Goal: Task Accomplishment & Management: Use online tool/utility

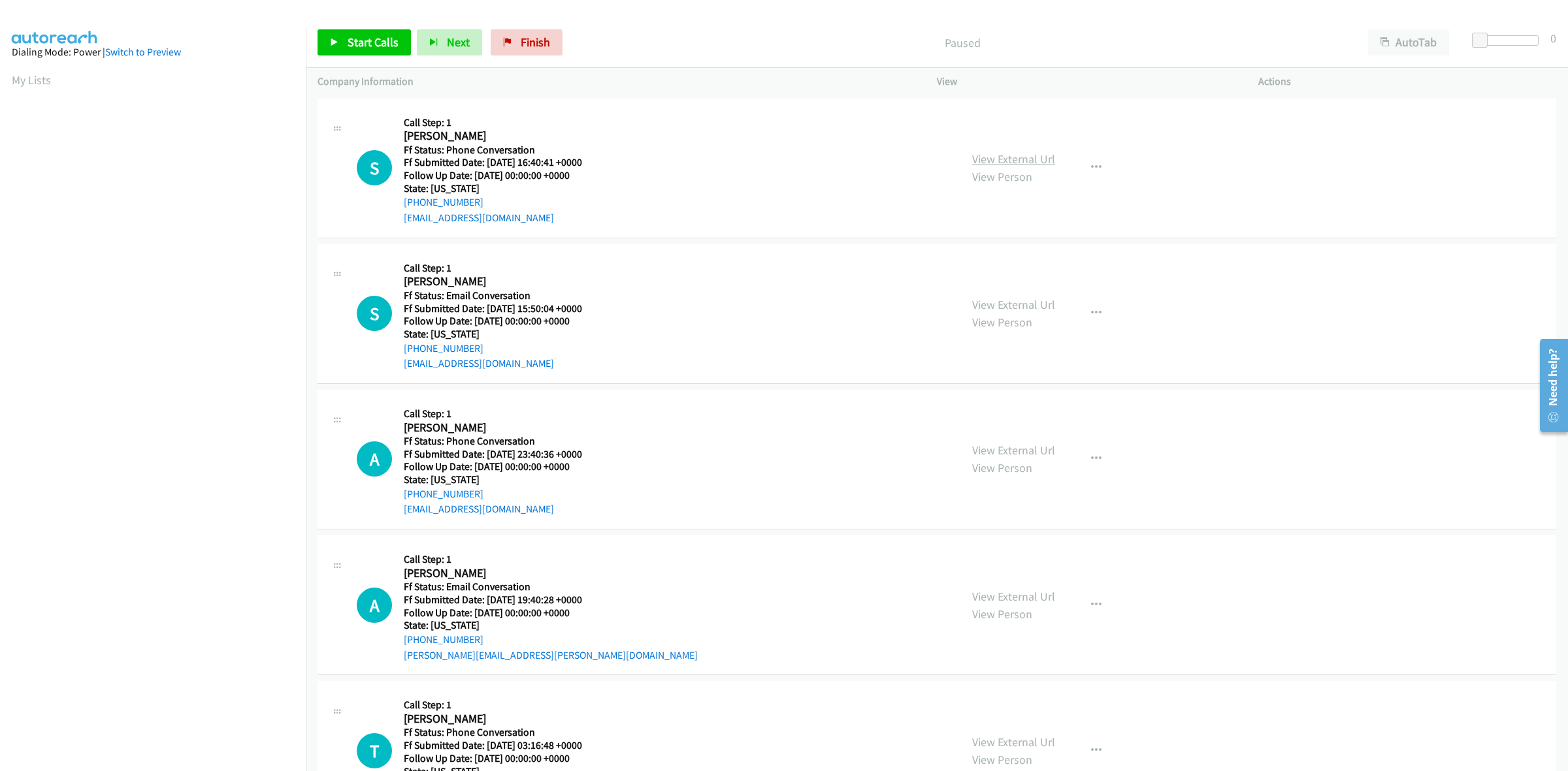
click at [1034, 161] on link "View External Url" at bounding box center [1013, 159] width 83 height 15
click at [1028, 307] on link "View External Url" at bounding box center [1013, 304] width 83 height 15
click at [1013, 453] on link "View External Url" at bounding box center [1013, 450] width 83 height 15
click at [1032, 602] on link "View External Url" at bounding box center [1013, 596] width 83 height 15
click at [1032, 743] on link "View External Url" at bounding box center [1013, 742] width 83 height 15
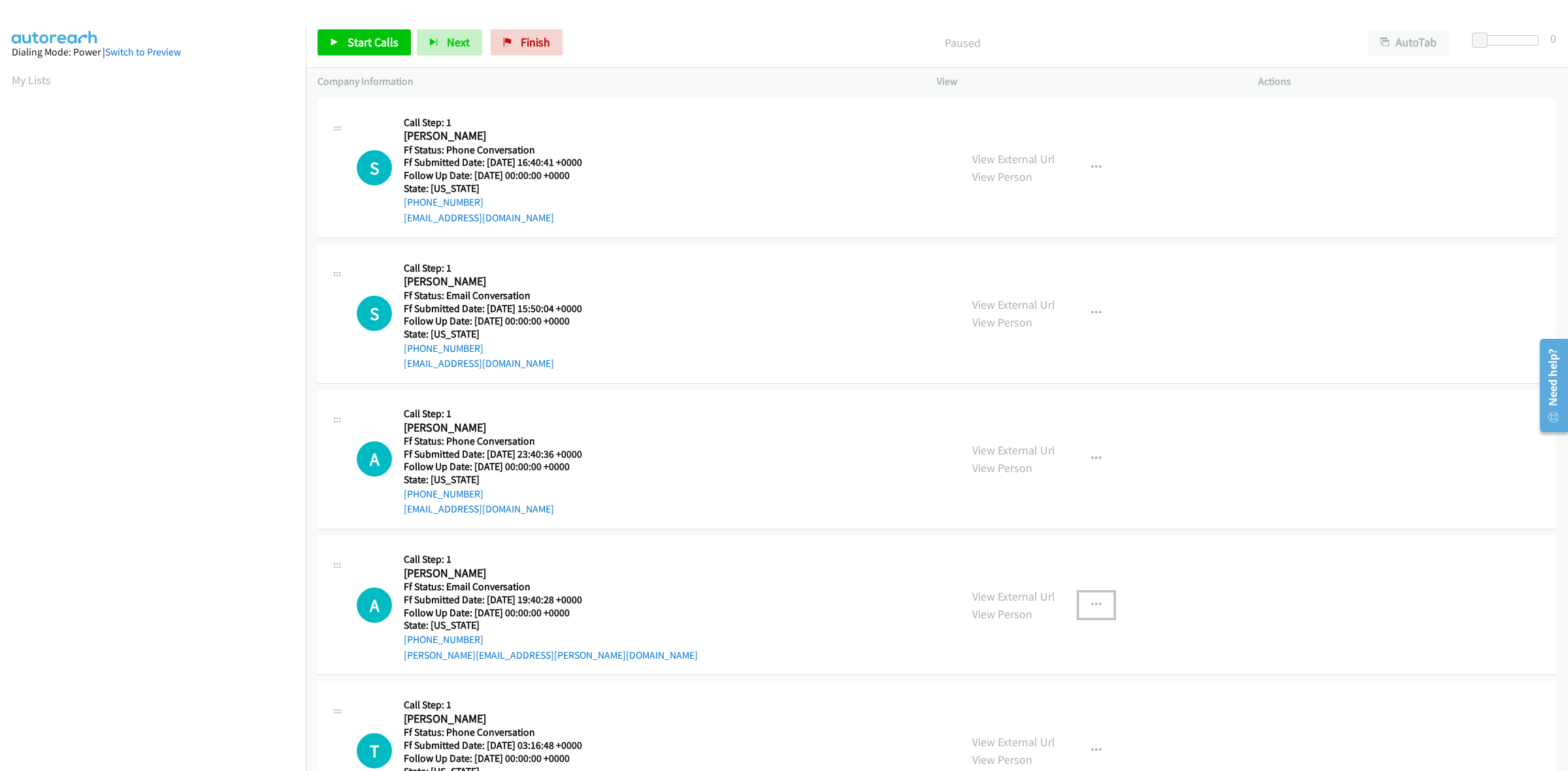
click at [1099, 595] on button "button" at bounding box center [1096, 605] width 35 height 26
click at [1000, 710] on link "Add to do not call list" at bounding box center [1026, 716] width 173 height 26
click at [364, 50] on span "Start Calls" at bounding box center [373, 42] width 51 height 15
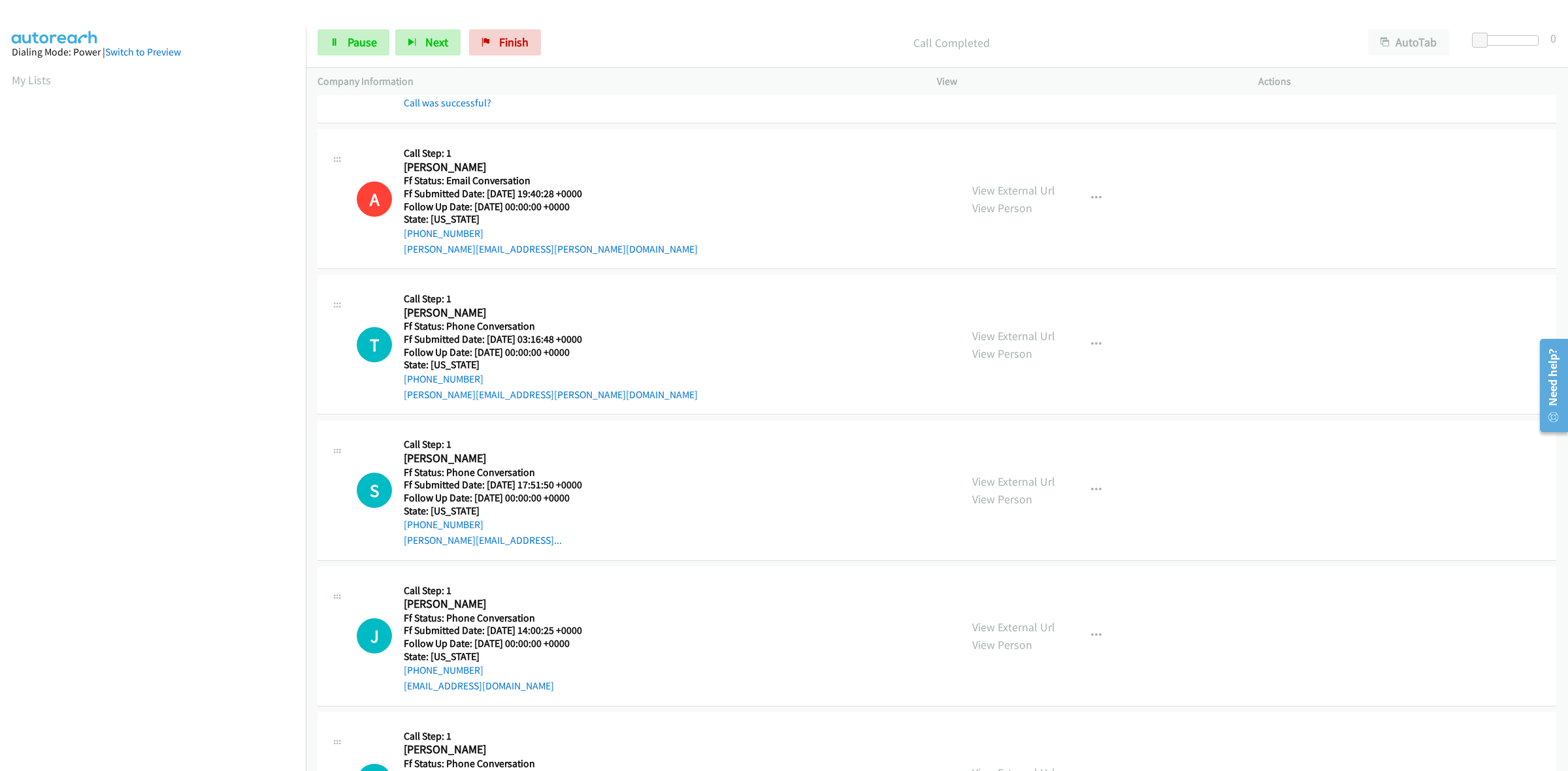
scroll to position [571, 0]
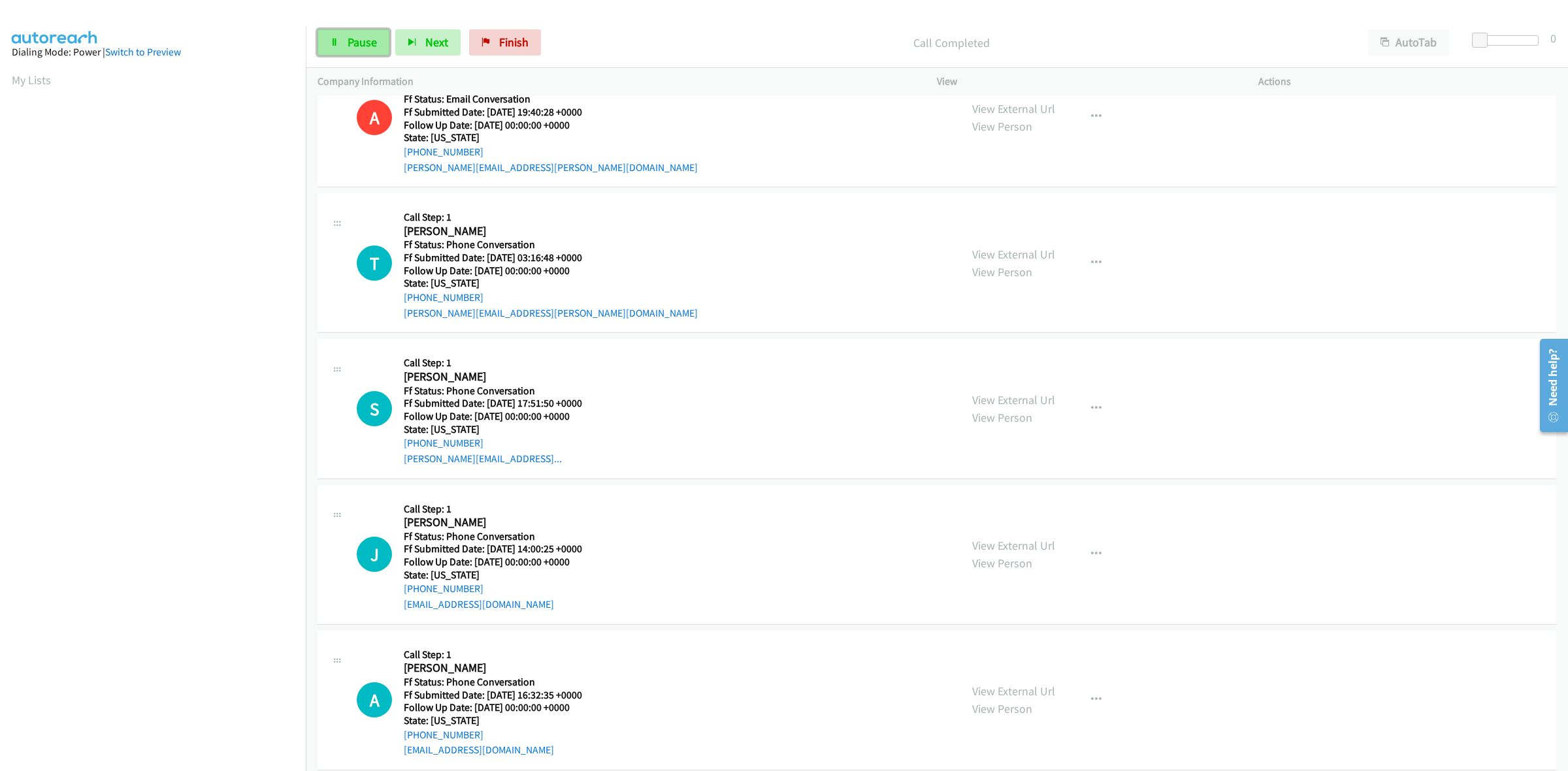
drag, startPoint x: 355, startPoint y: 43, endPoint x: 346, endPoint y: 43, distance: 9.0
click at [355, 43] on span "Pause" at bounding box center [362, 42] width 29 height 15
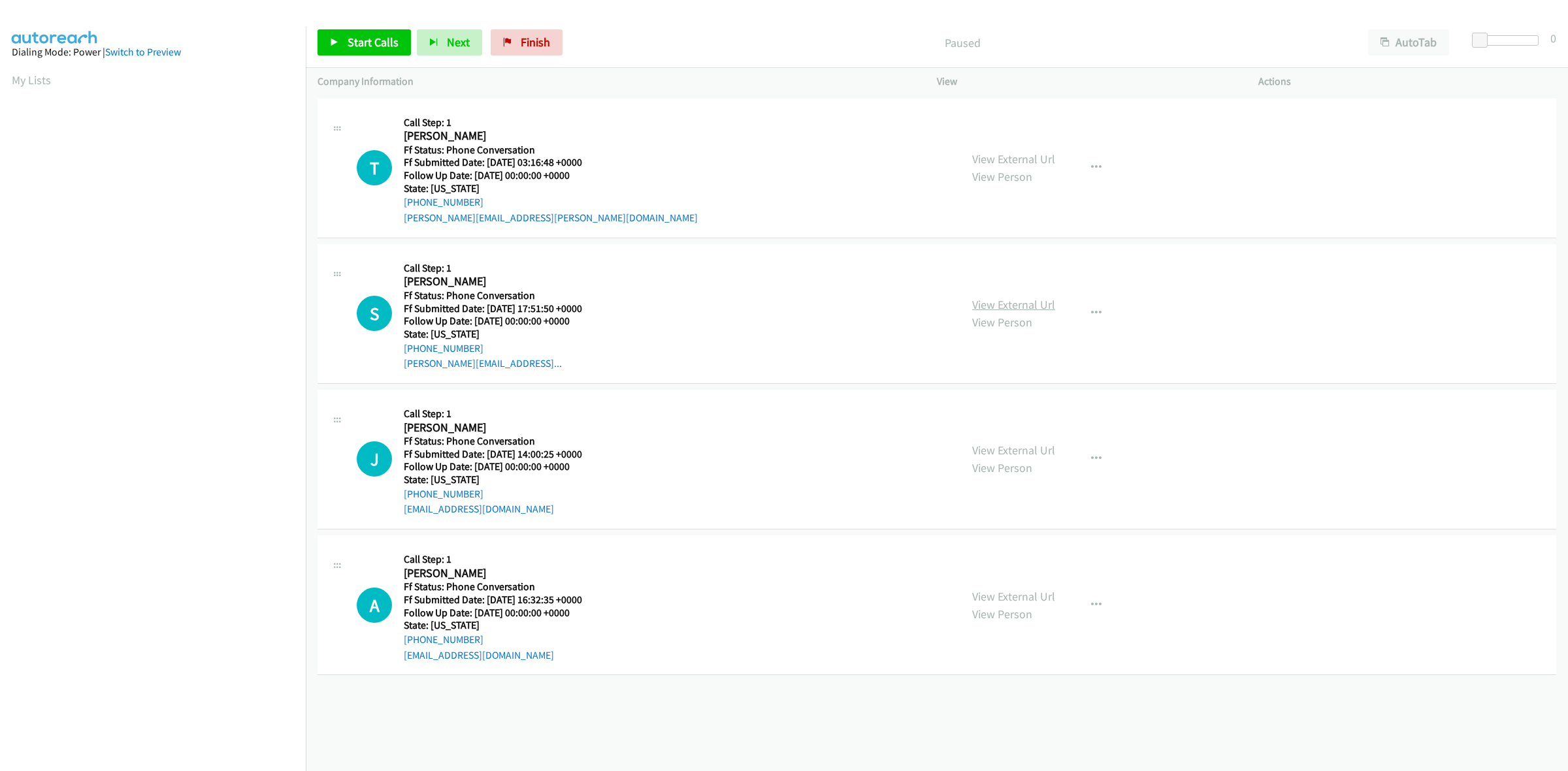
click at [985, 305] on link "View External Url" at bounding box center [1013, 304] width 83 height 15
click at [1019, 446] on link "View External Url" at bounding box center [1013, 450] width 83 height 15
click at [1042, 596] on link "View External Url" at bounding box center [1013, 596] width 83 height 15
click at [1094, 460] on icon "button" at bounding box center [1096, 459] width 11 height 11
click at [987, 569] on link "Add to do not call list" at bounding box center [1026, 570] width 173 height 26
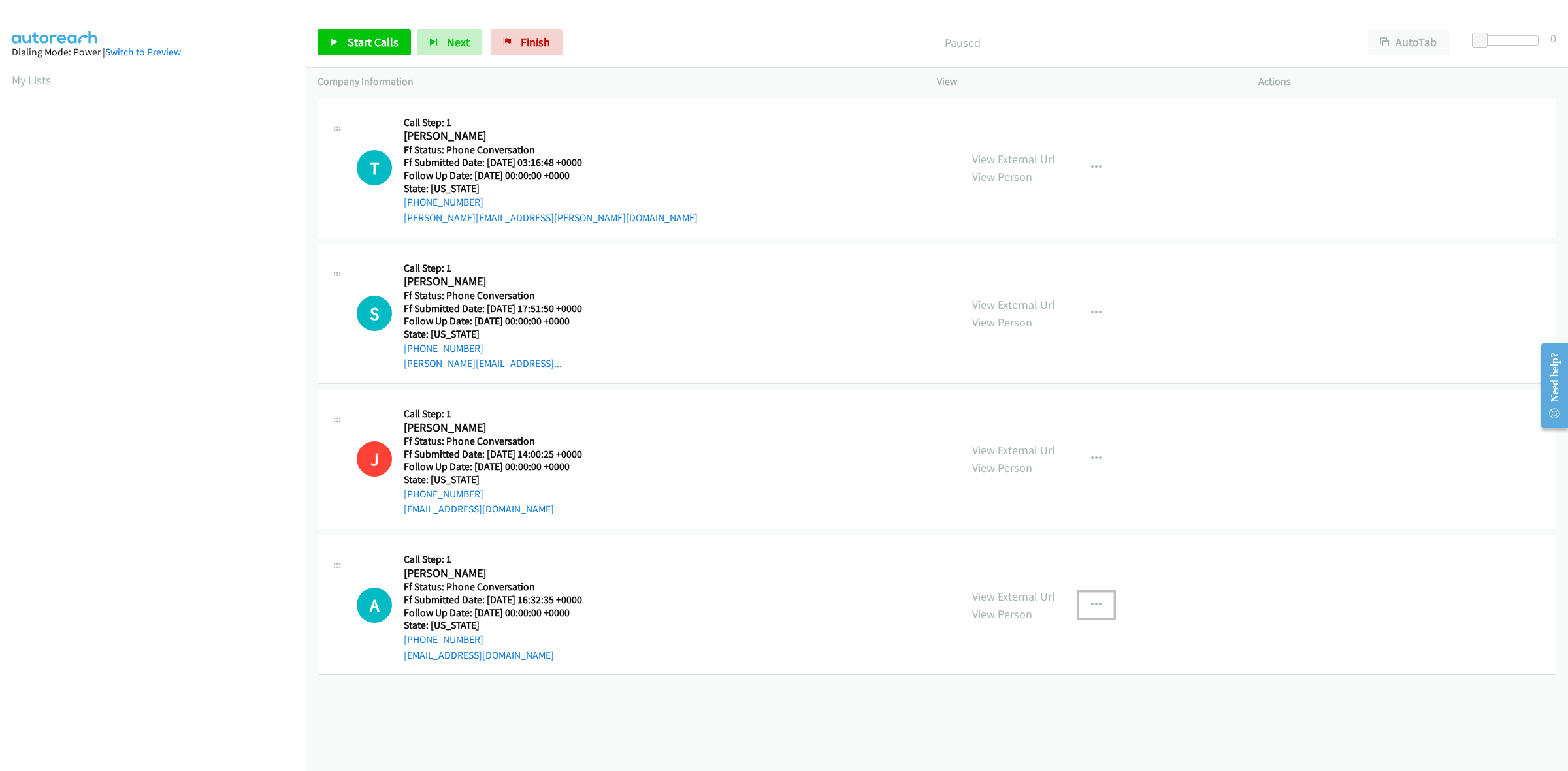
click at [1101, 605] on button "button" at bounding box center [1096, 605] width 35 height 26
click at [984, 713] on link "Add to do not call list" at bounding box center [1026, 716] width 173 height 26
click at [348, 43] on span "Start Calls" at bounding box center [373, 42] width 51 height 15
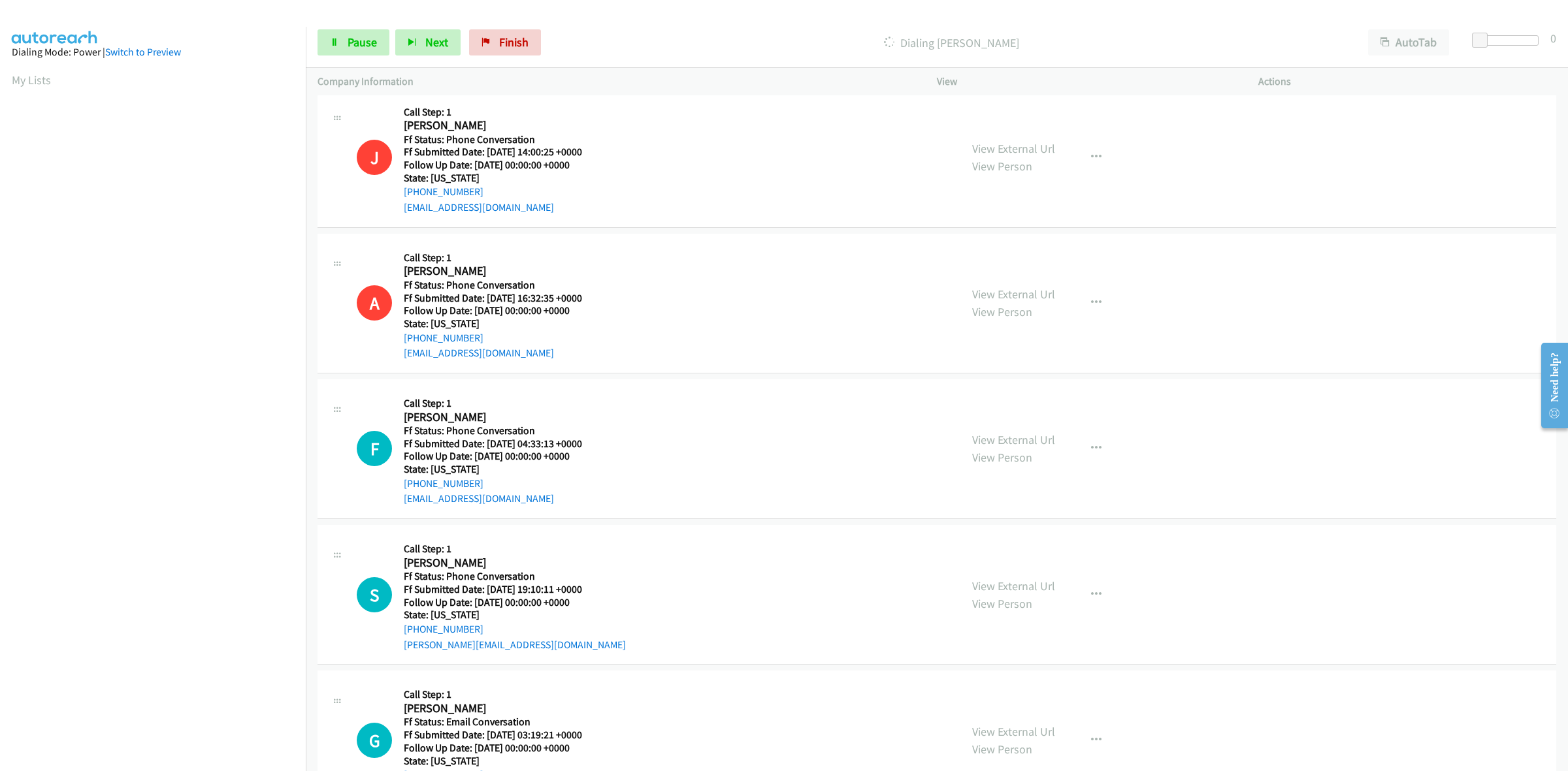
scroll to position [326, 0]
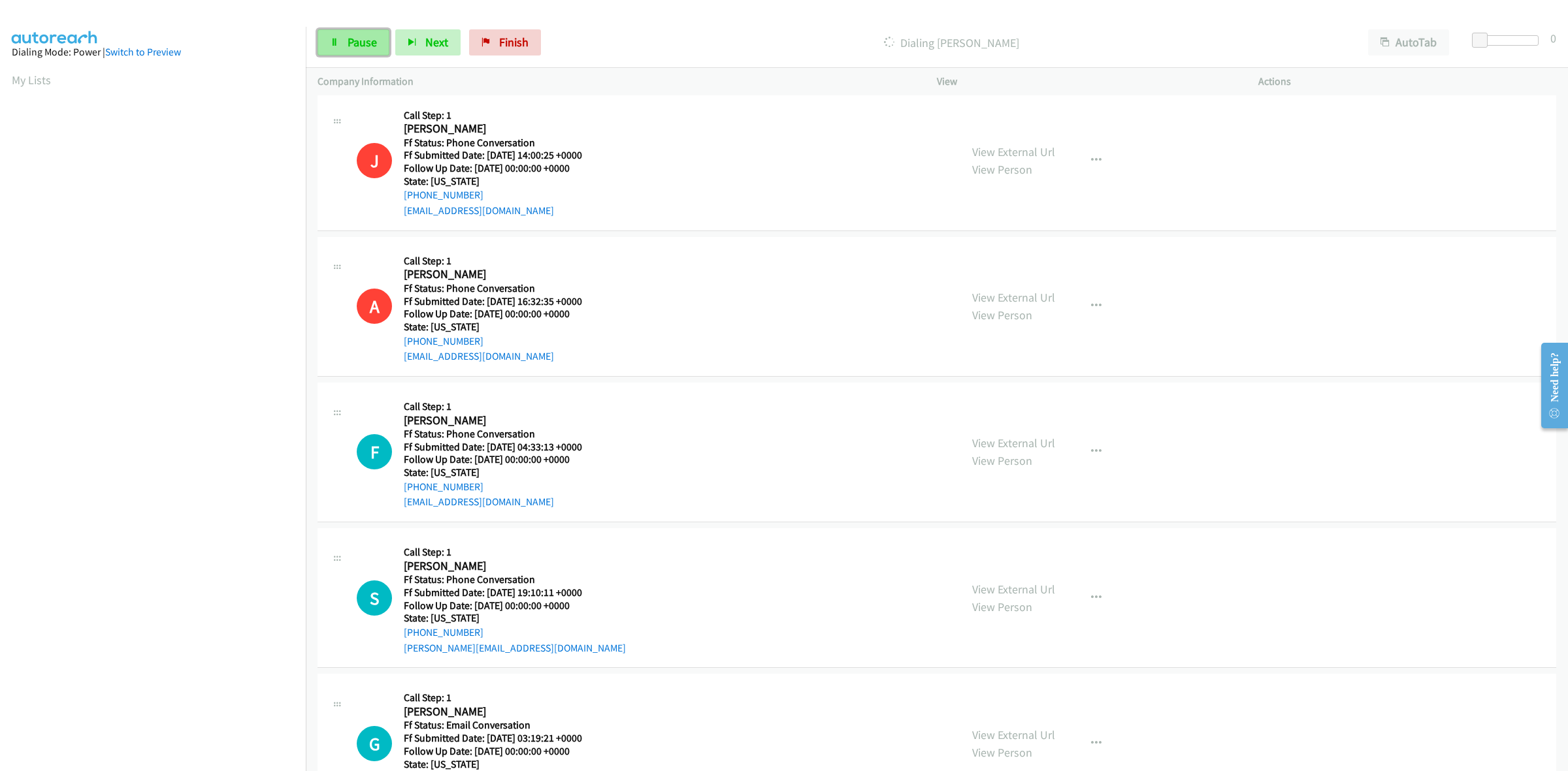
click at [366, 36] on span "Pause" at bounding box center [362, 42] width 29 height 15
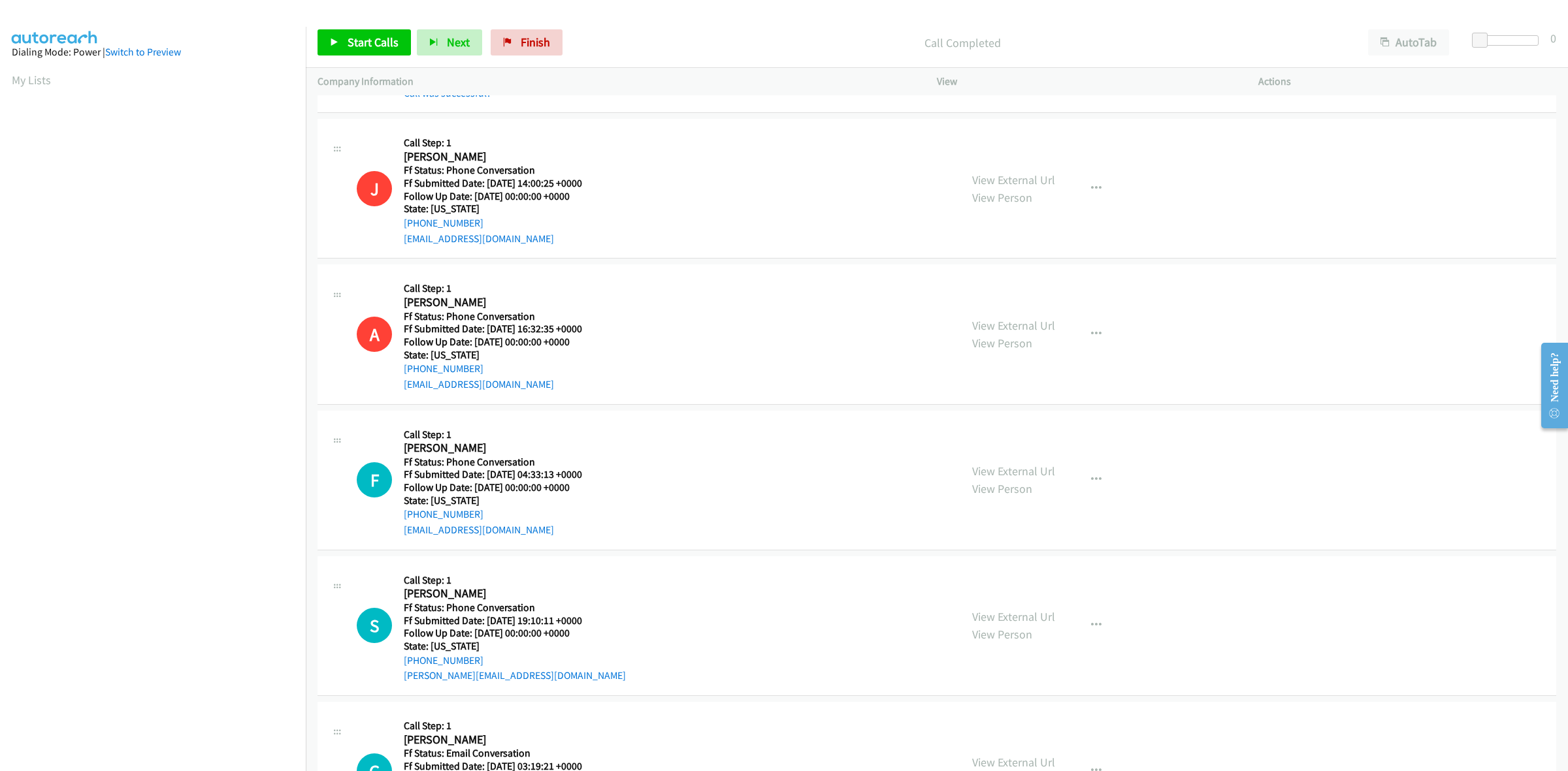
scroll to position [354, 0]
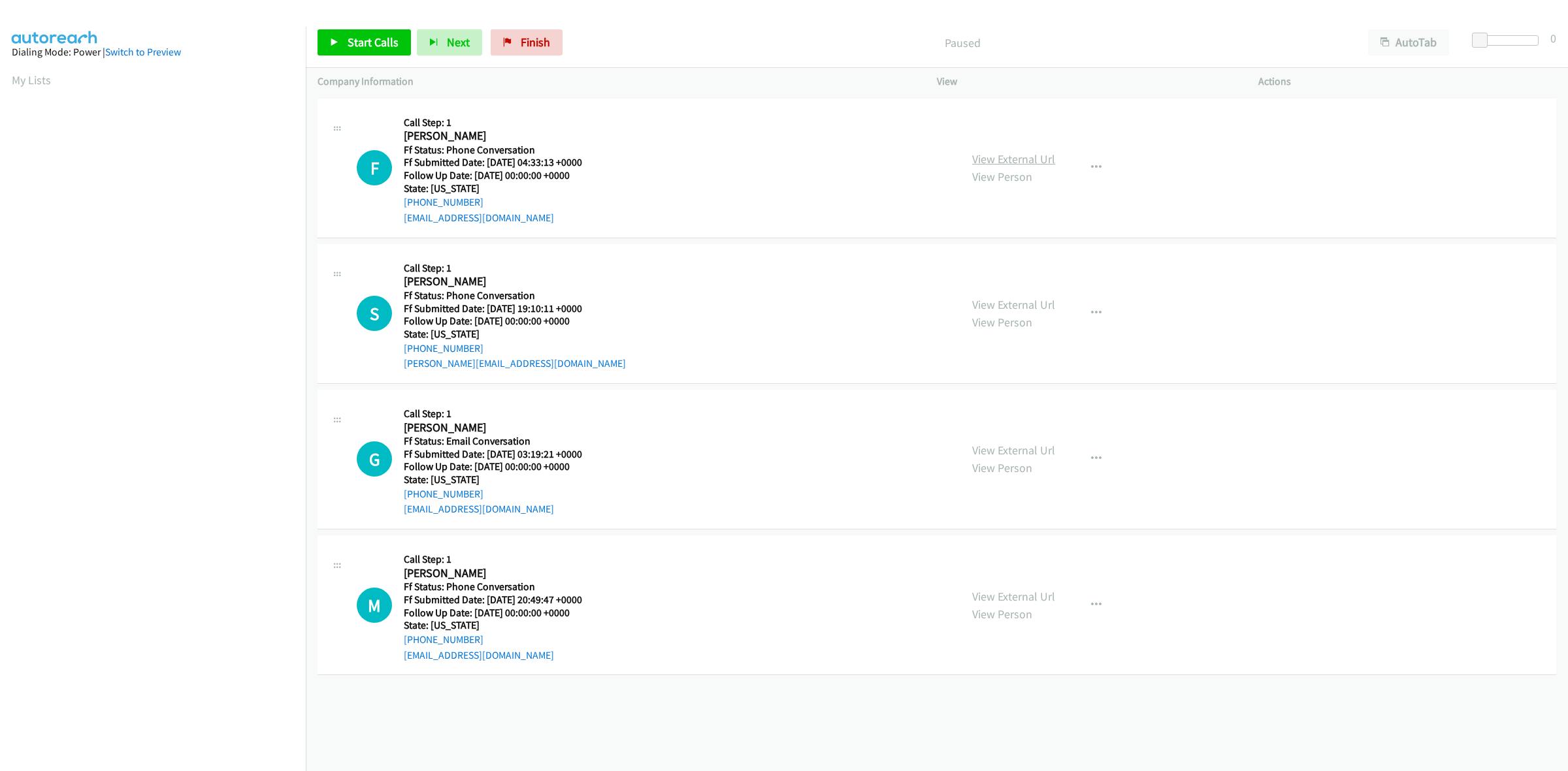
click at [1021, 158] on link "View External Url" at bounding box center [1013, 159] width 83 height 15
click at [1046, 305] on link "View External Url" at bounding box center [1013, 304] width 83 height 15
click at [1026, 447] on link "View External Url" at bounding box center [1013, 450] width 83 height 15
click at [1030, 594] on link "View External Url" at bounding box center [1013, 596] width 83 height 15
click at [1094, 456] on icon "button" at bounding box center [1096, 459] width 11 height 11
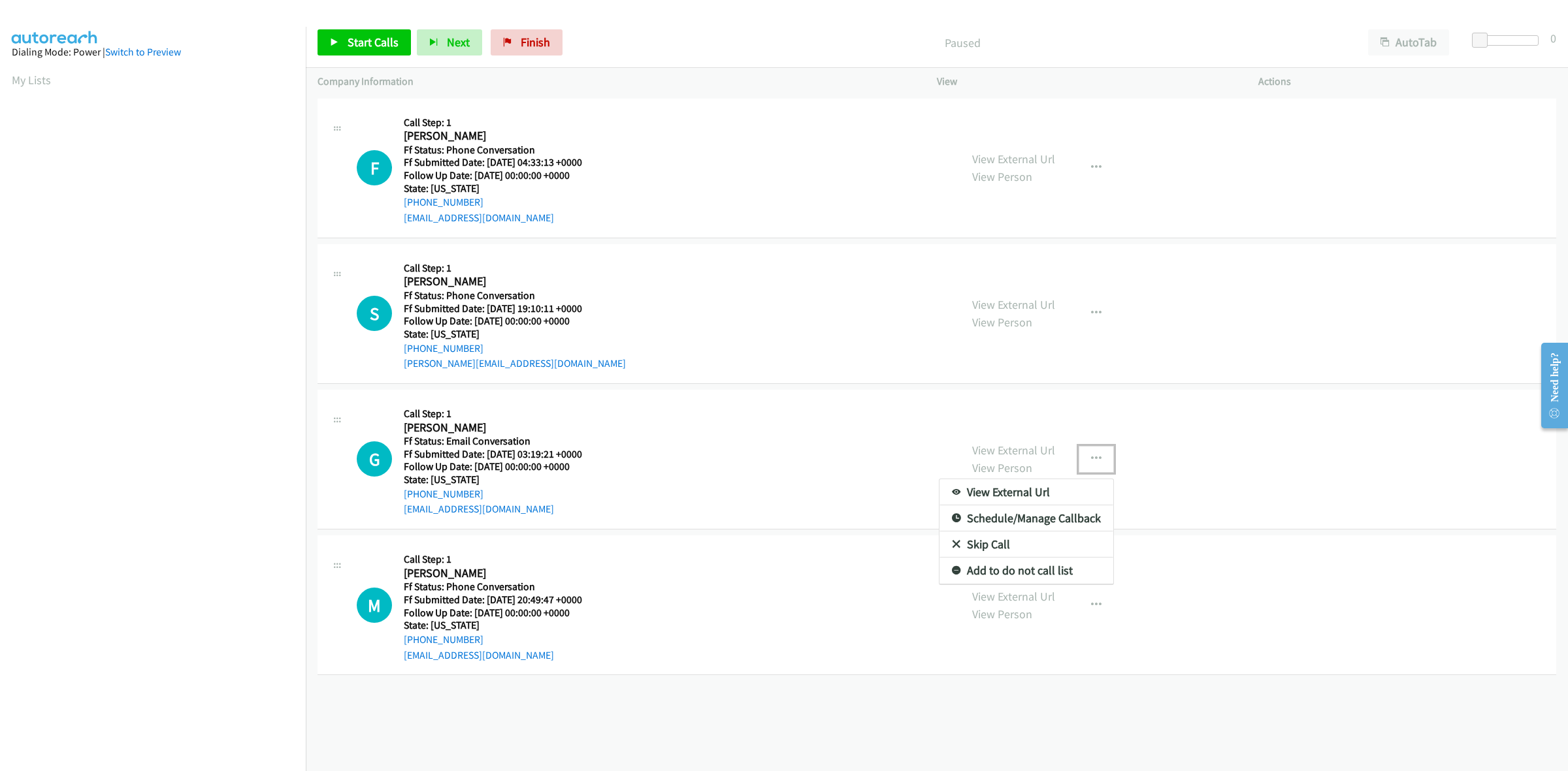
click at [982, 572] on link "Add to do not call list" at bounding box center [1026, 570] width 173 height 26
click at [384, 43] on span "Start Calls" at bounding box center [373, 42] width 51 height 15
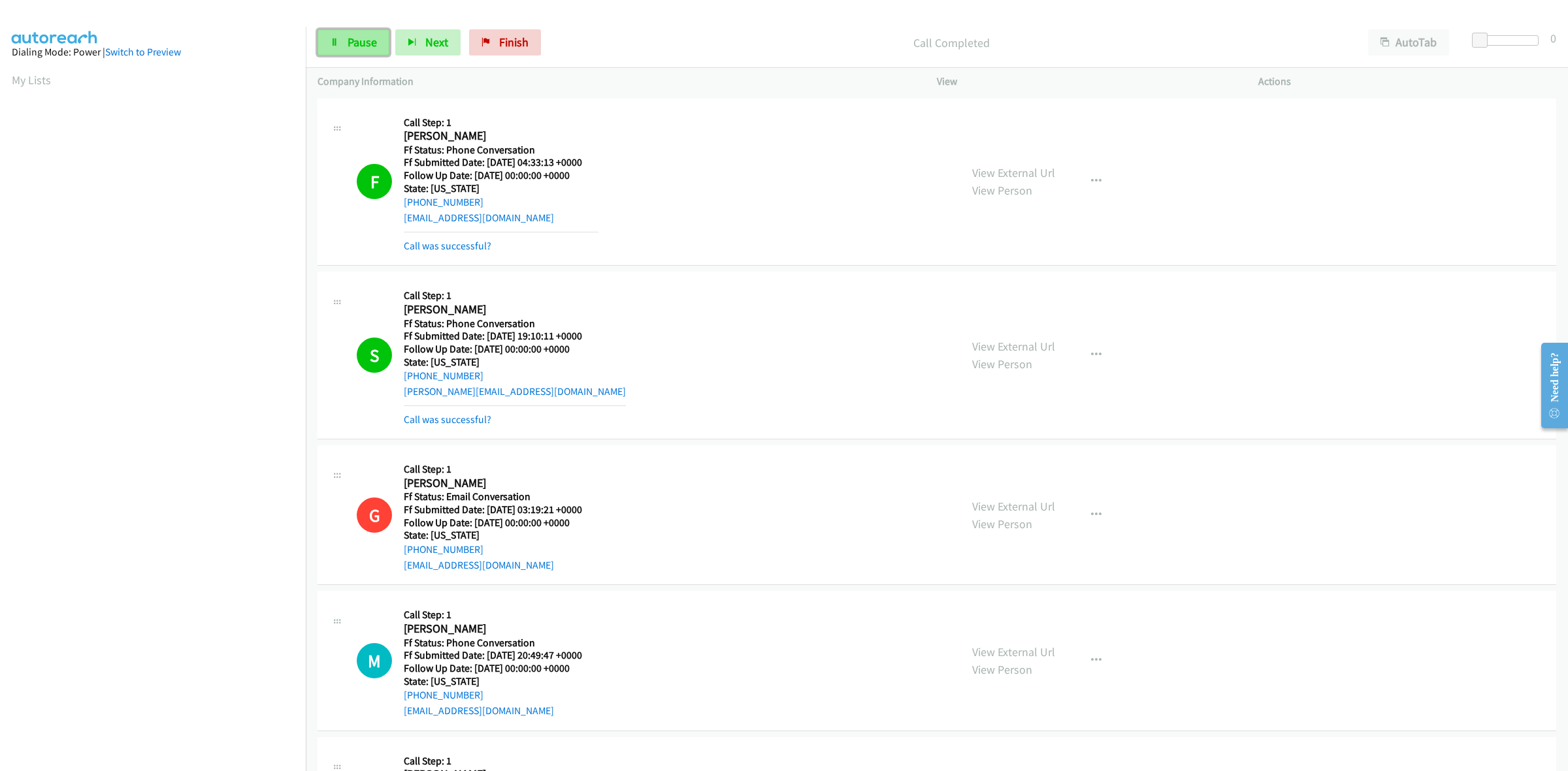
click at [355, 41] on span "Pause" at bounding box center [362, 42] width 29 height 15
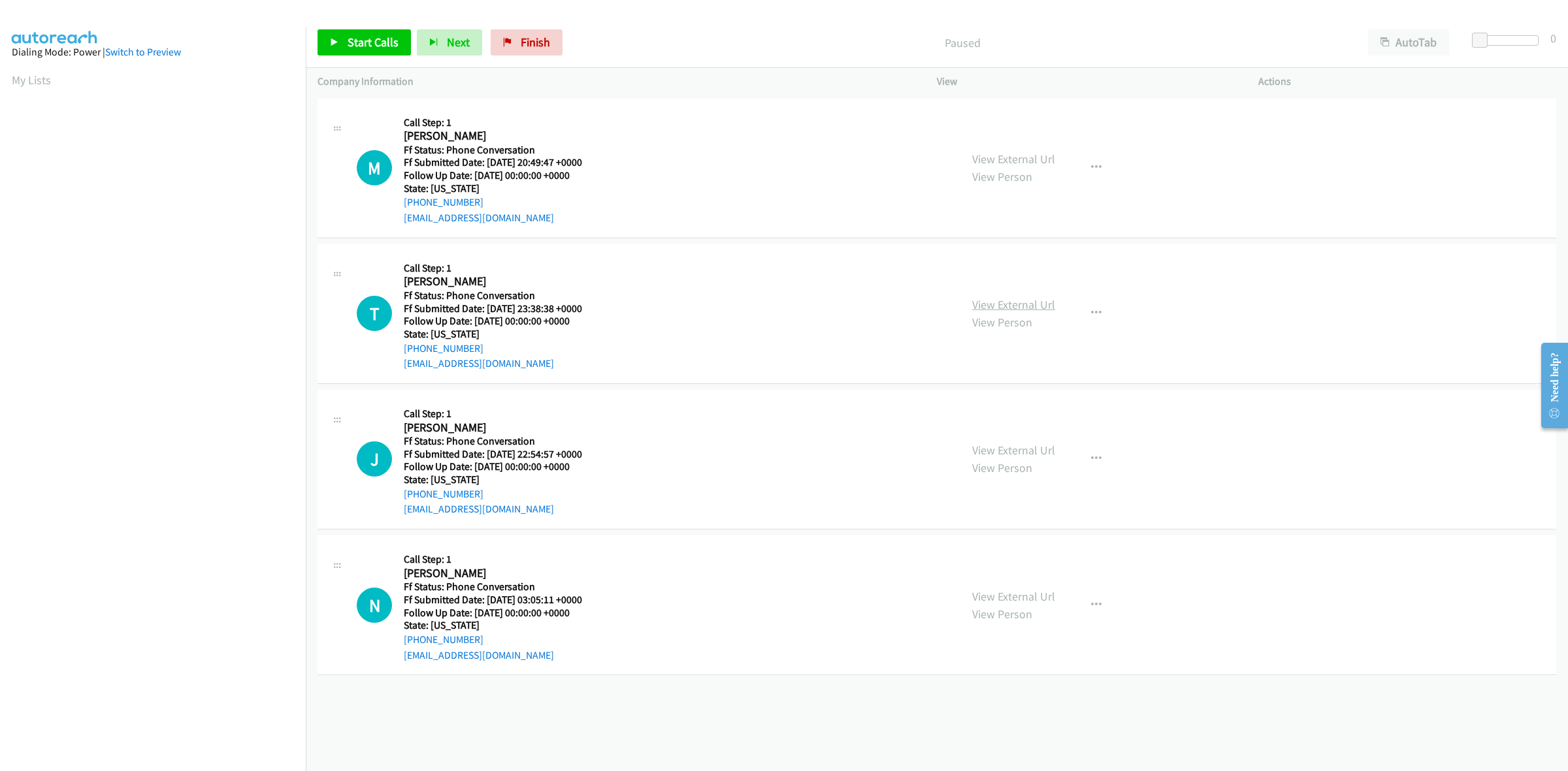
click at [1011, 305] on link "View External Url" at bounding box center [1013, 304] width 83 height 15
click at [1013, 449] on link "View External Url" at bounding box center [1013, 450] width 83 height 15
click at [1011, 598] on link "View External Url" at bounding box center [1013, 596] width 83 height 15
click at [1096, 312] on button "button" at bounding box center [1096, 313] width 35 height 26
click at [1011, 422] on link "Add to do not call list" at bounding box center [1026, 424] width 173 height 26
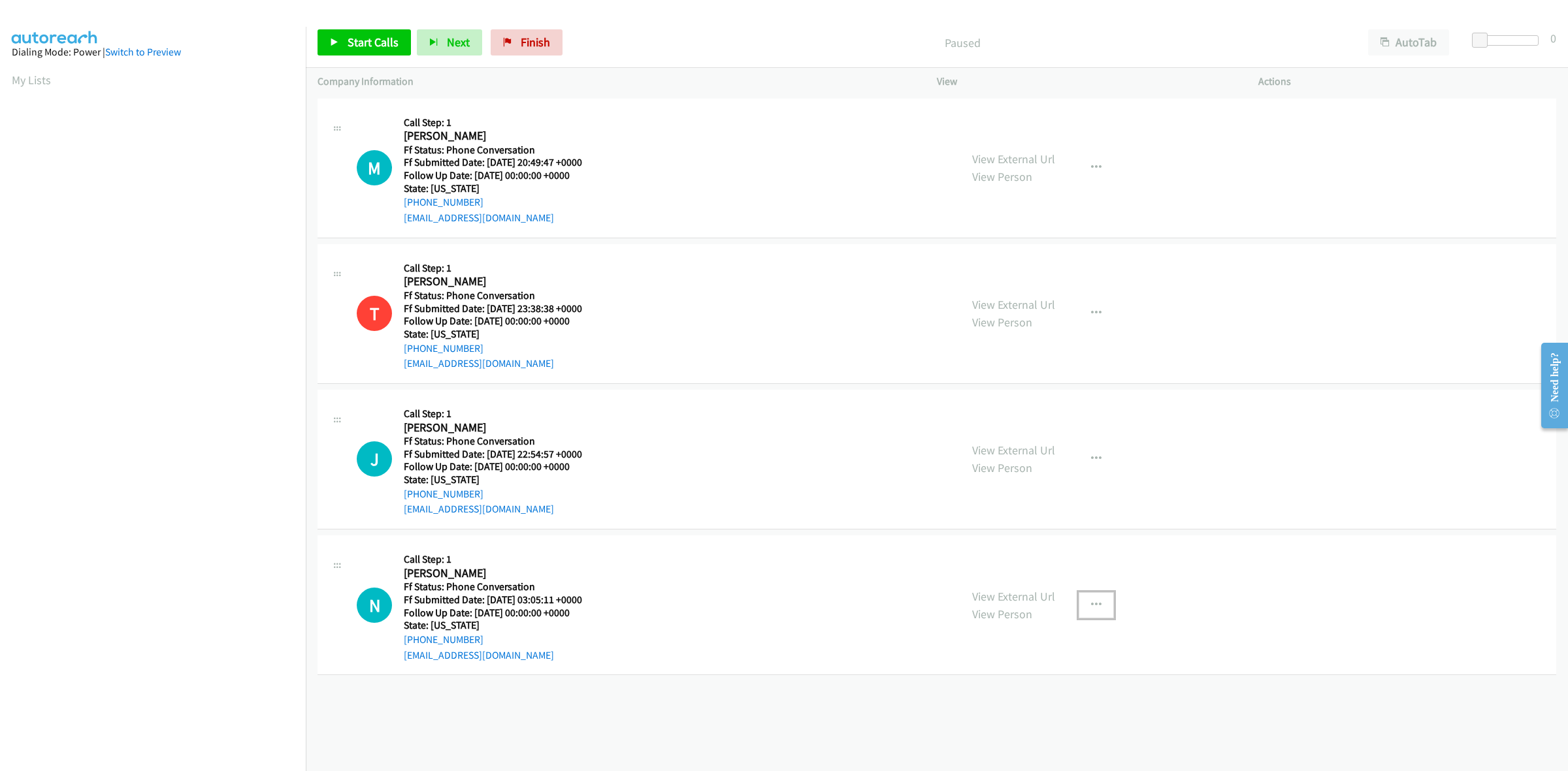
click at [1095, 598] on button "button" at bounding box center [1096, 605] width 35 height 26
click at [980, 716] on link "Add to do not call list" at bounding box center [1026, 716] width 173 height 26
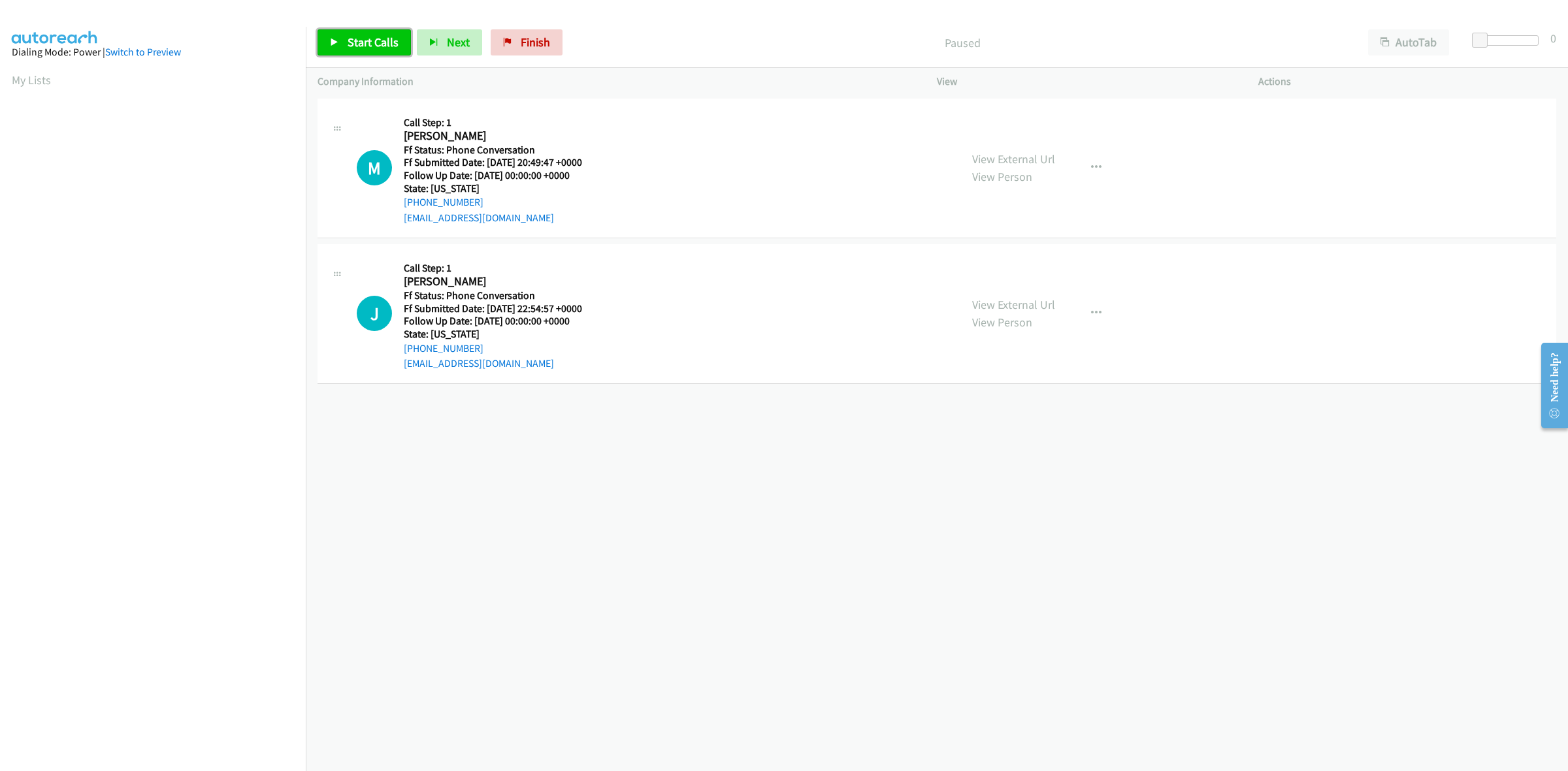
click at [345, 36] on link "Start Calls" at bounding box center [364, 42] width 93 height 26
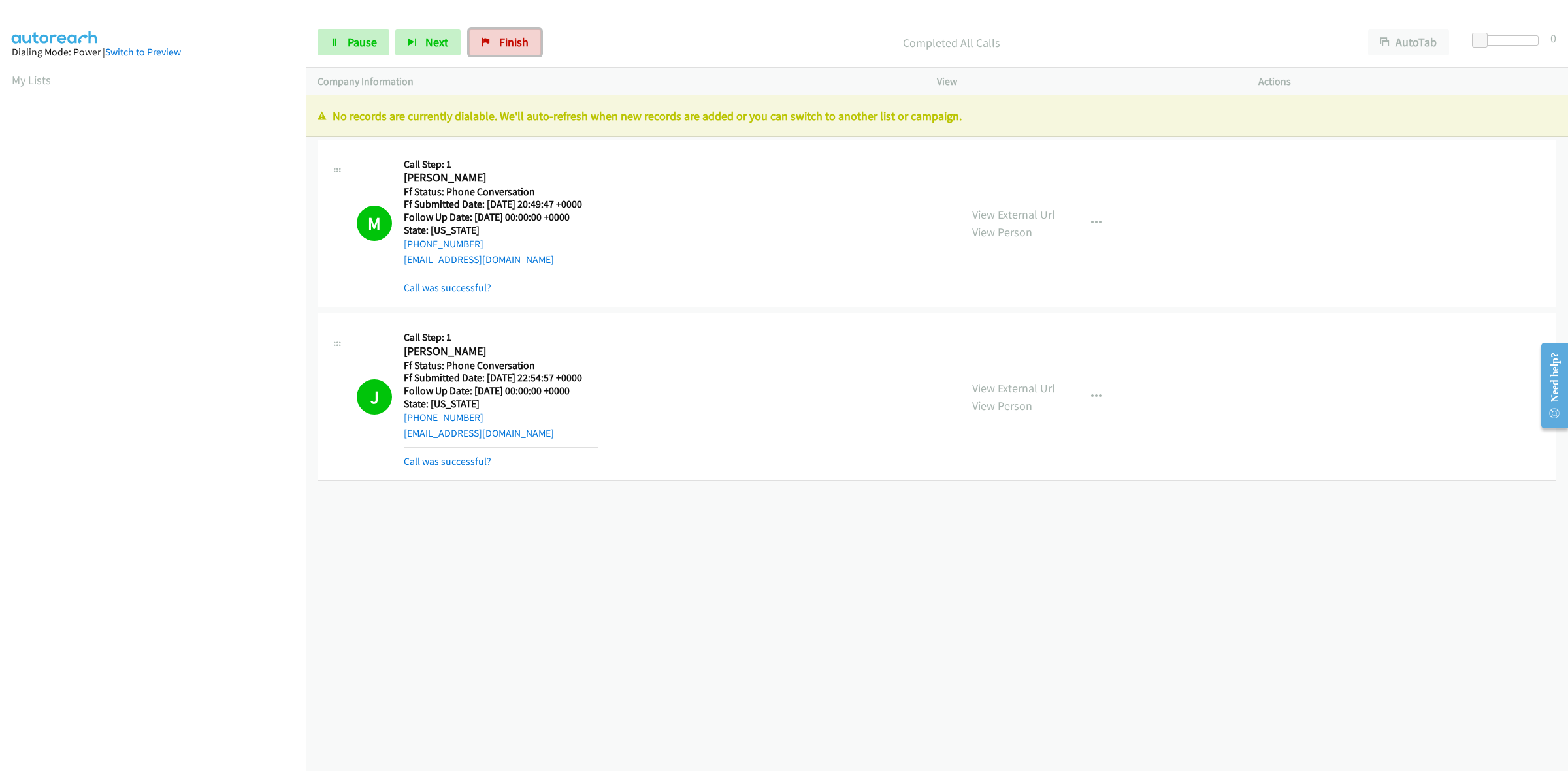
drag, startPoint x: 506, startPoint y: 41, endPoint x: 933, endPoint y: 87, distance: 429.5
click at [506, 41] on span "Finish" at bounding box center [513, 42] width 29 height 15
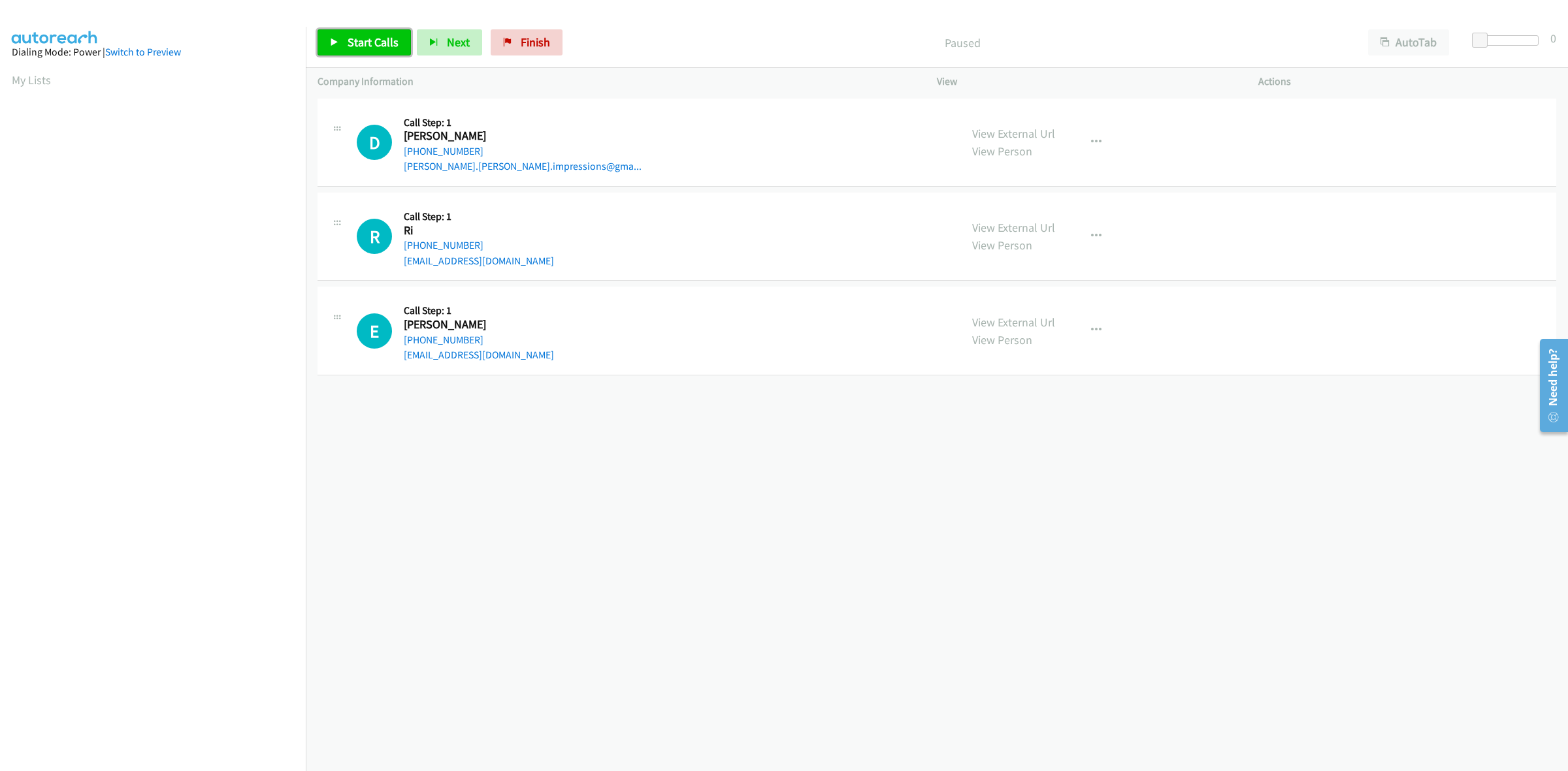
click at [376, 40] on span "Start Calls" at bounding box center [373, 42] width 51 height 15
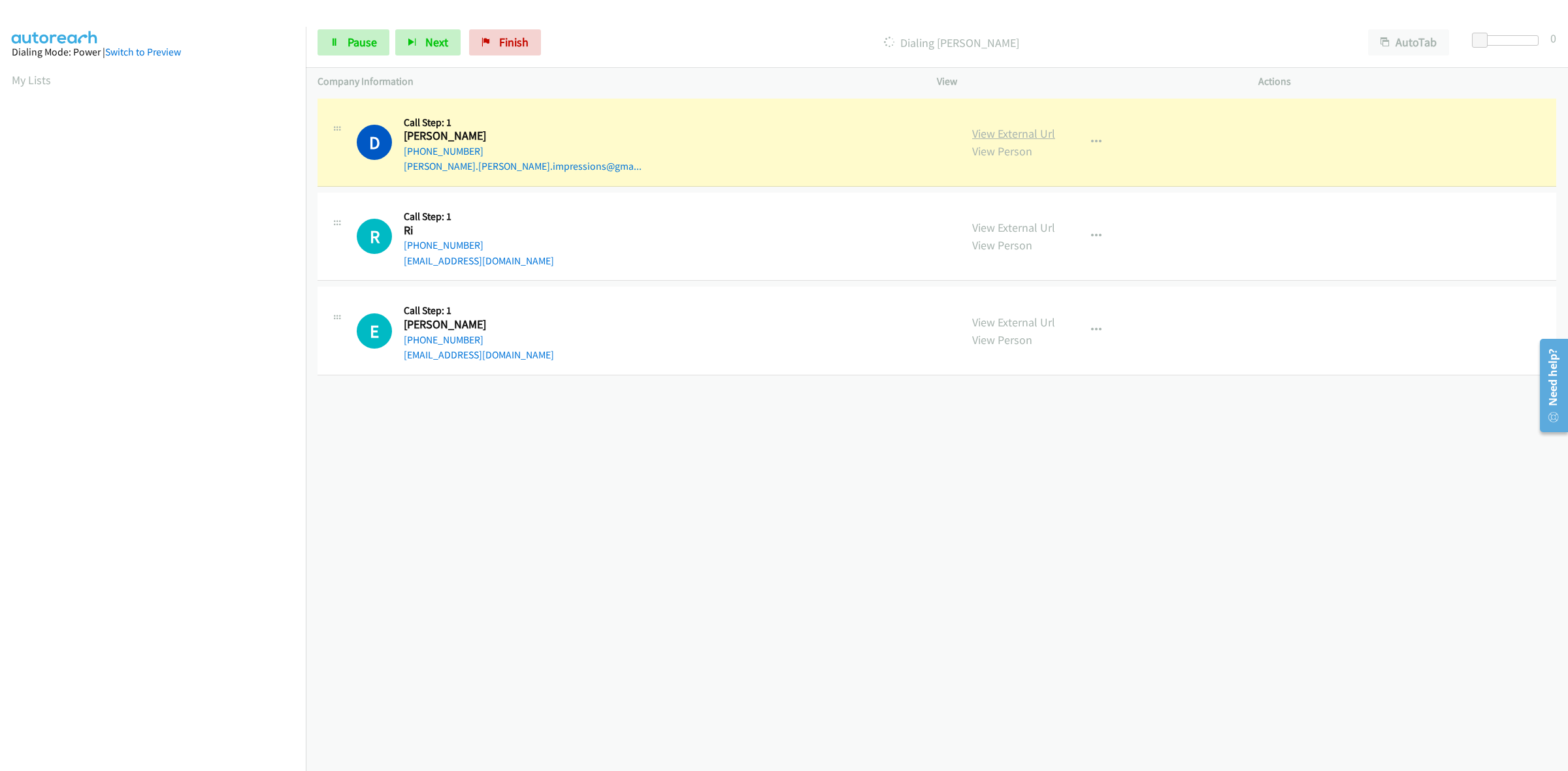
click at [1013, 131] on link "View External Url" at bounding box center [1013, 132] width 83 height 15
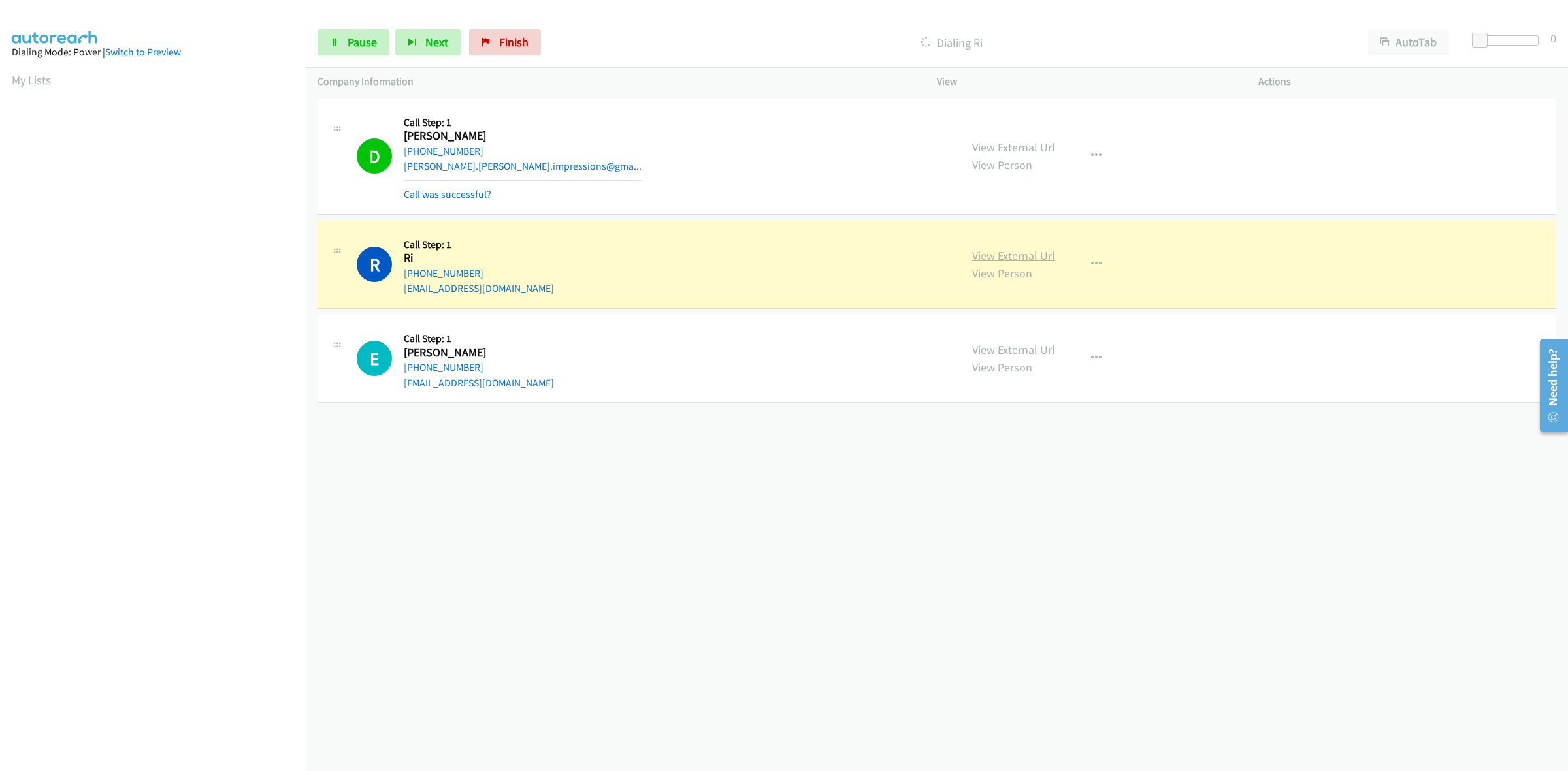
click at [1027, 257] on link "View External Url" at bounding box center [1013, 255] width 83 height 15
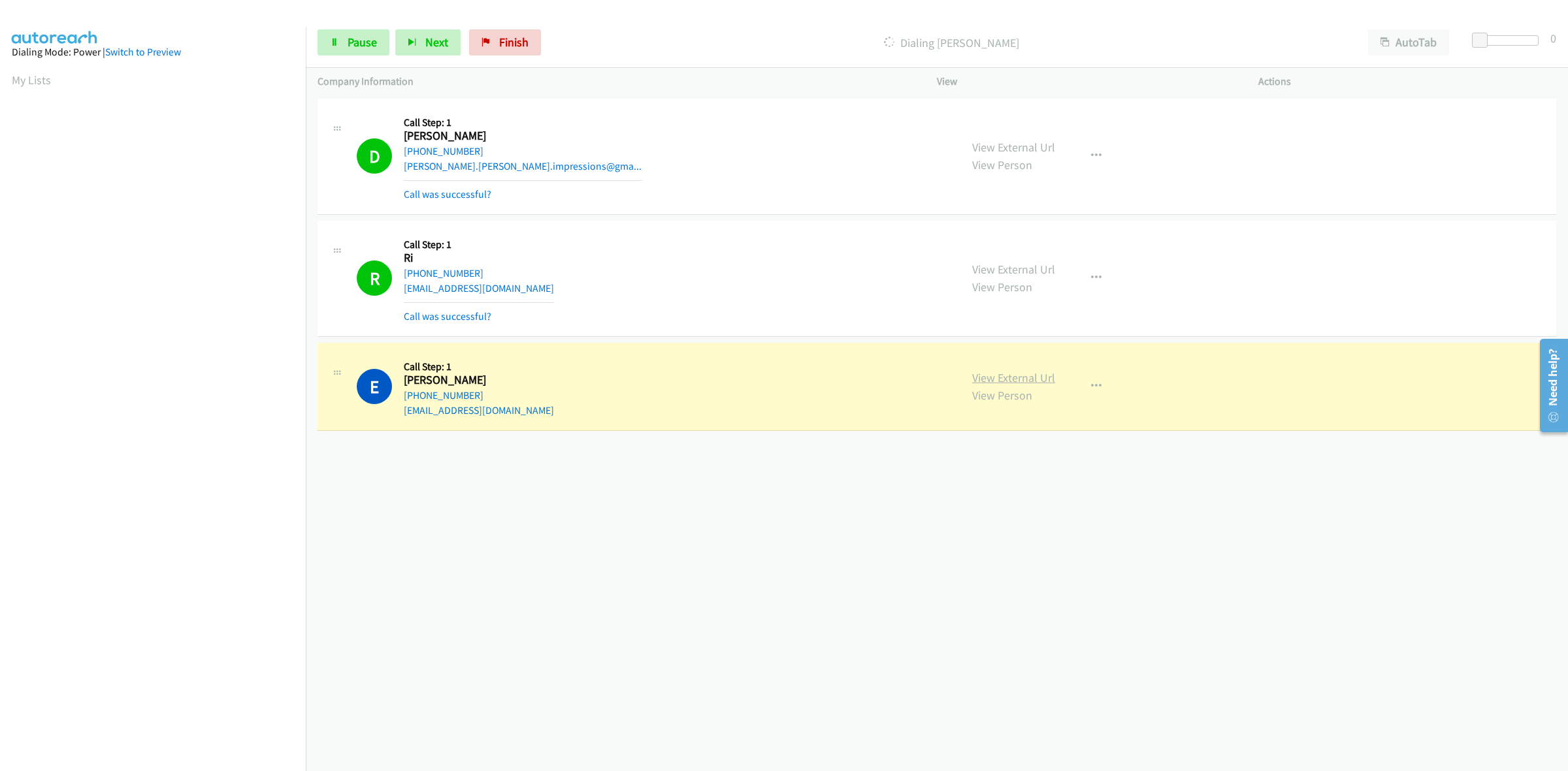
click at [1027, 377] on link "View External Url" at bounding box center [1013, 377] width 83 height 15
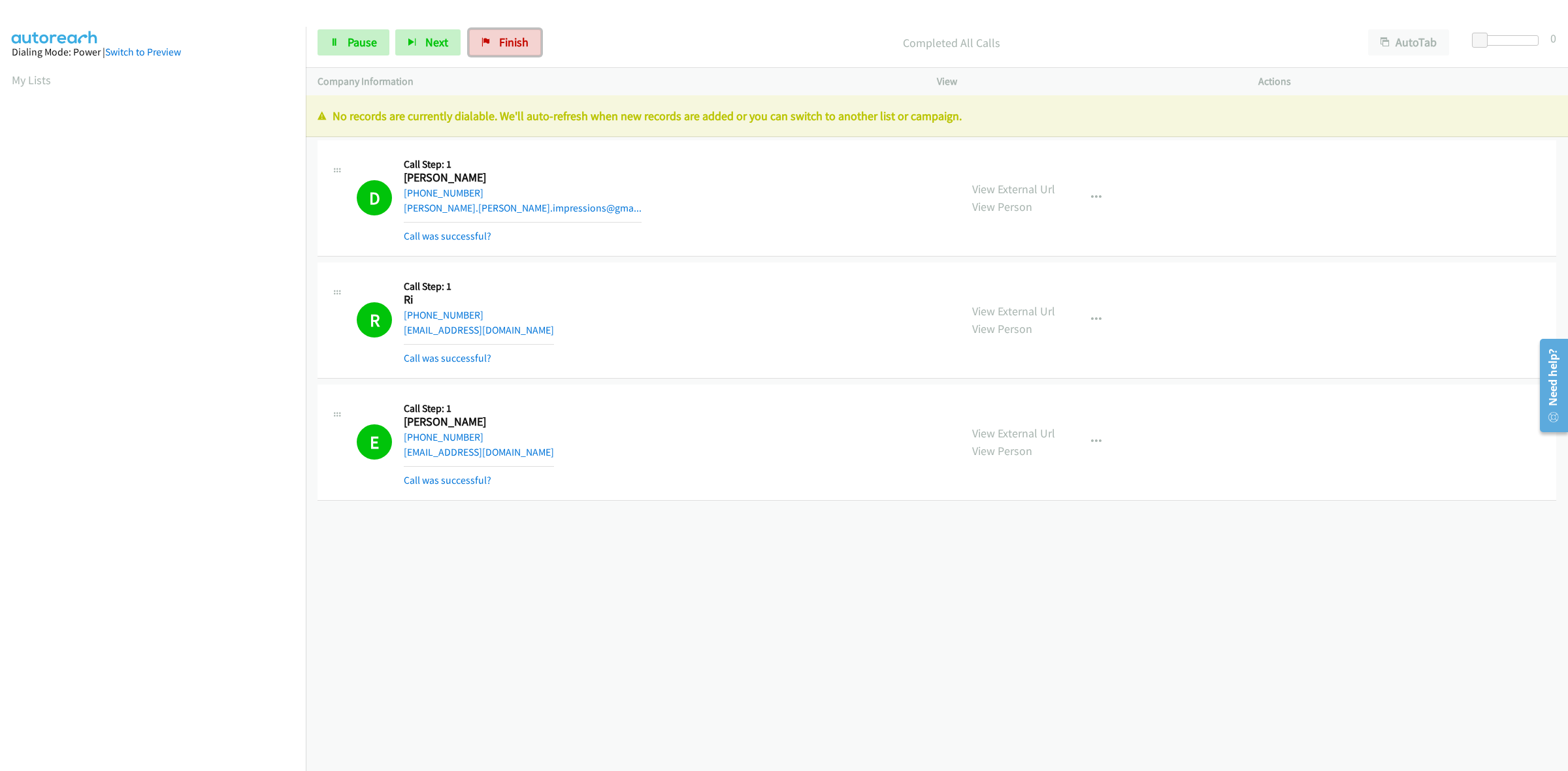
drag, startPoint x: 517, startPoint y: 34, endPoint x: 888, endPoint y: 87, distance: 374.8
click at [518, 34] on link "Finish" at bounding box center [505, 42] width 72 height 26
